Goal: Navigation & Orientation: Find specific page/section

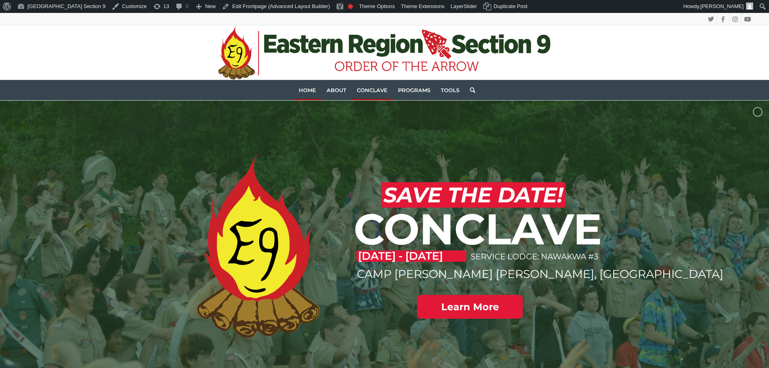
click at [379, 84] on link "Conclave" at bounding box center [372, 90] width 41 height 20
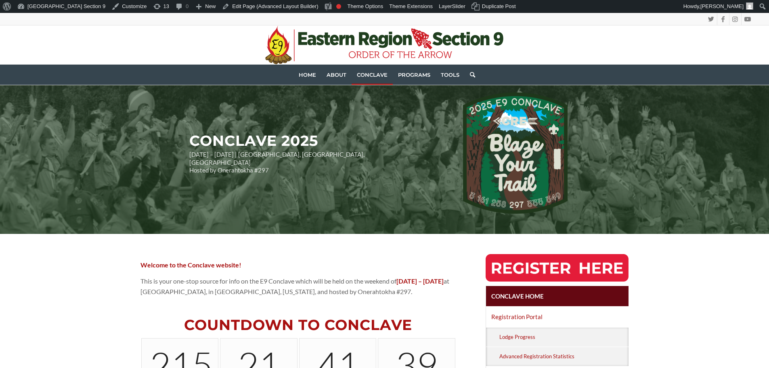
scroll to position [40, 0]
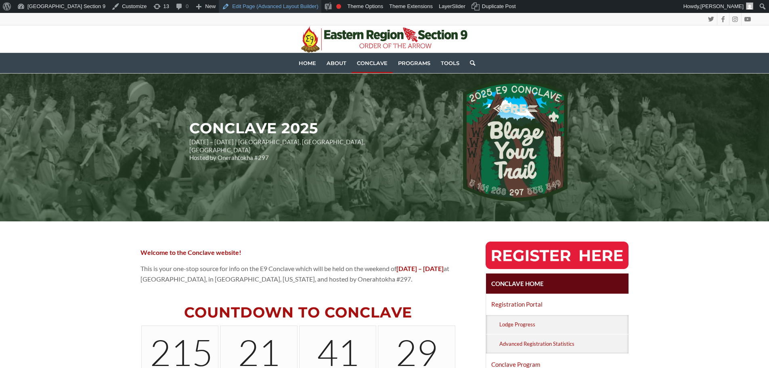
click at [221, 4] on link "Edit Page (Advanced Layout Builder)" at bounding box center [270, 6] width 103 height 13
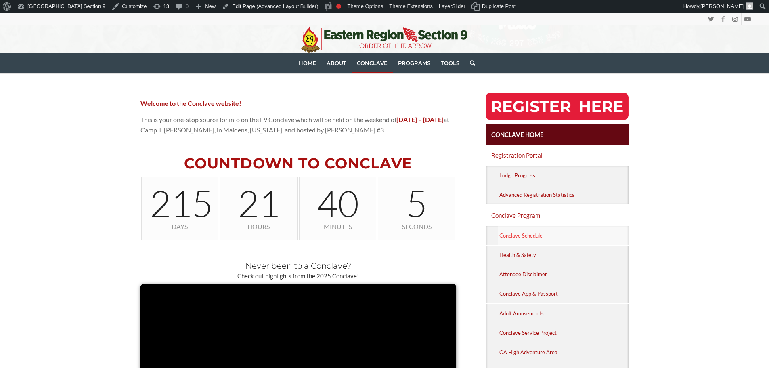
scroll to position [202, 0]
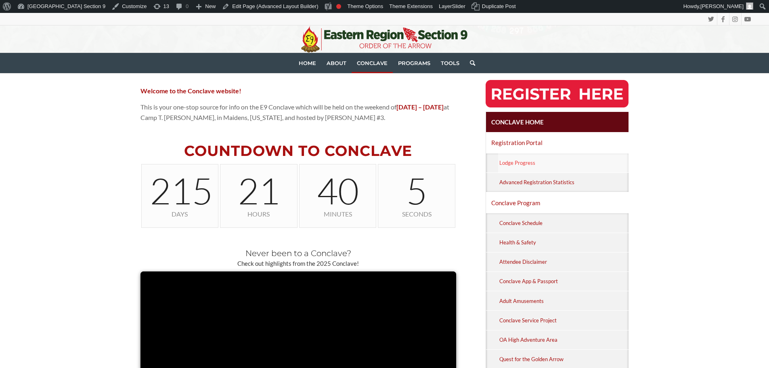
click at [530, 167] on link "Lodge Progress" at bounding box center [563, 162] width 131 height 19
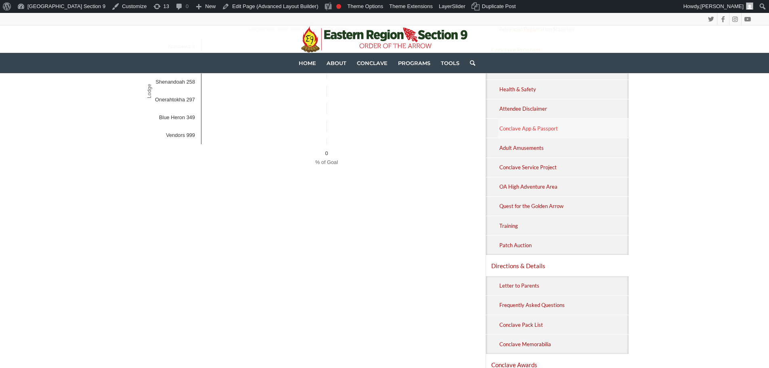
scroll to position [161, 0]
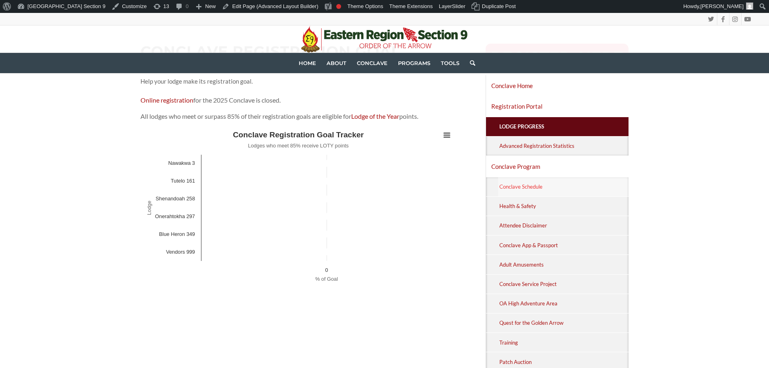
click at [509, 185] on link "Conclave Schedule" at bounding box center [563, 186] width 131 height 19
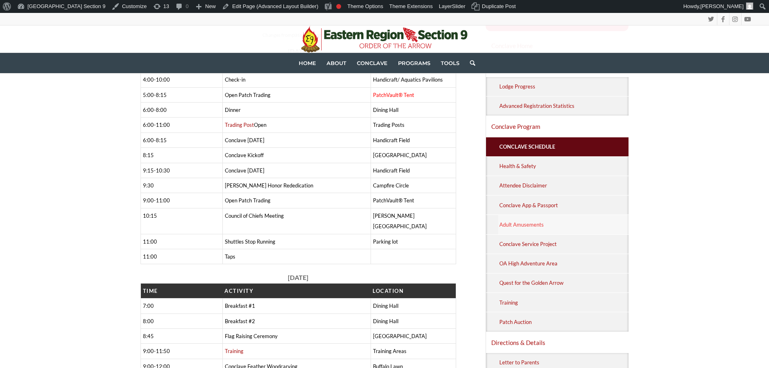
scroll to position [202, 0]
click at [547, 224] on link "Adult Amusements" at bounding box center [563, 223] width 131 height 19
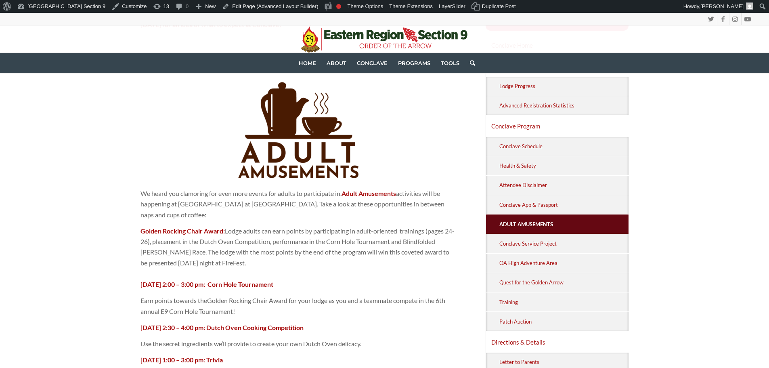
scroll to position [202, 0]
click at [566, 241] on link "Conclave Service Project" at bounding box center [563, 243] width 131 height 19
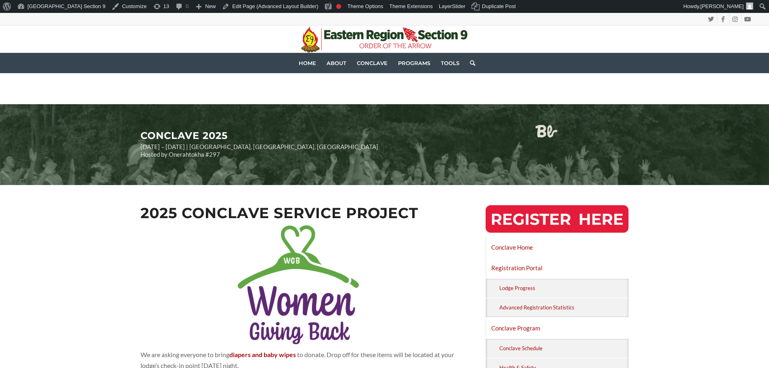
scroll to position [121, 0]
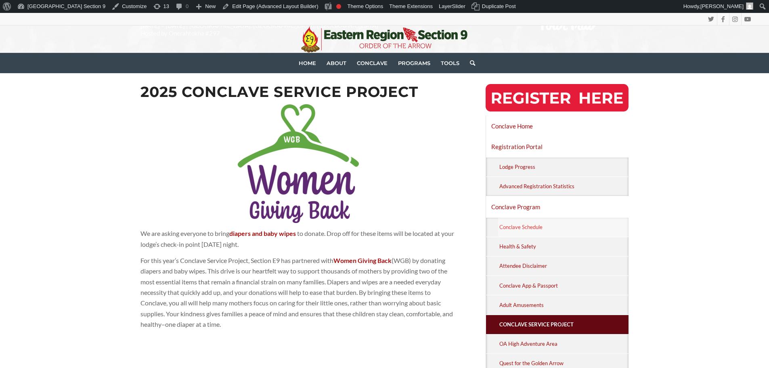
click at [546, 228] on link "Conclave Schedule" at bounding box center [563, 227] width 131 height 19
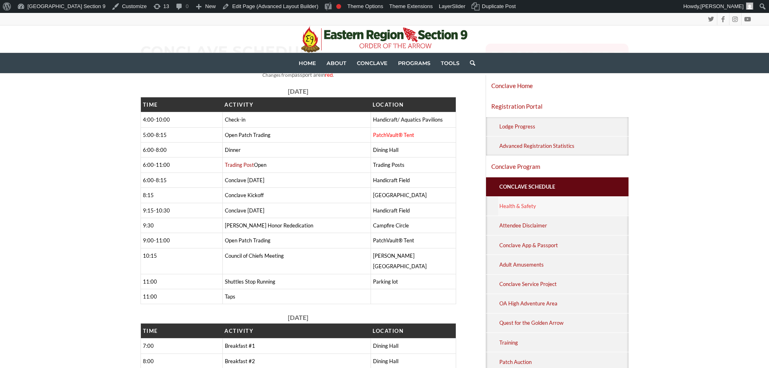
scroll to position [161, 0]
click at [557, 205] on link "Health & Safety" at bounding box center [563, 206] width 131 height 19
